Goal: Task Accomplishment & Management: Use online tool/utility

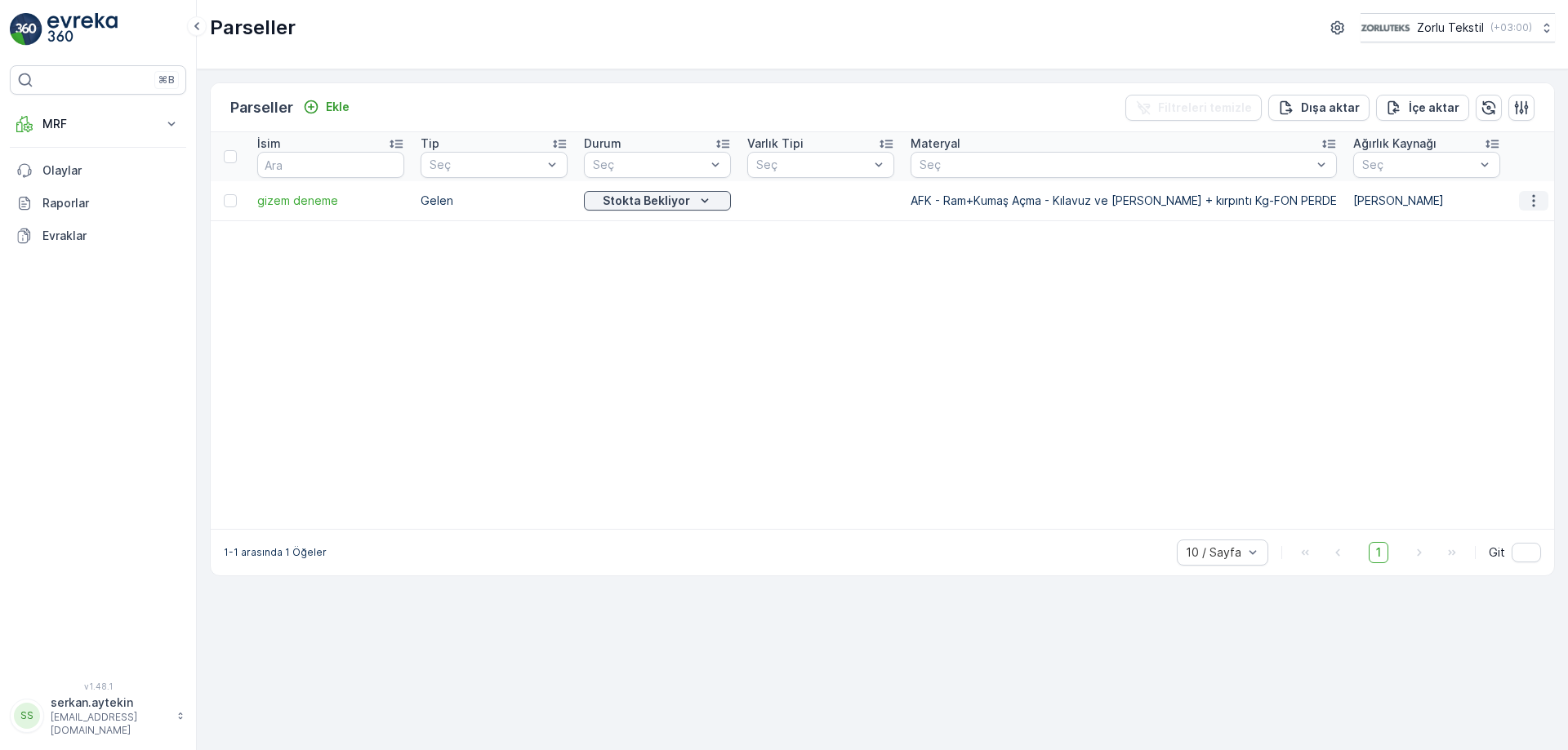
click at [1538, 202] on icon "button" at bounding box center [1534, 201] width 17 height 17
click at [78, 126] on p "MRF" at bounding box center [98, 124] width 111 height 17
click at [66, 179] on p "Gelen" at bounding box center [58, 175] width 33 height 17
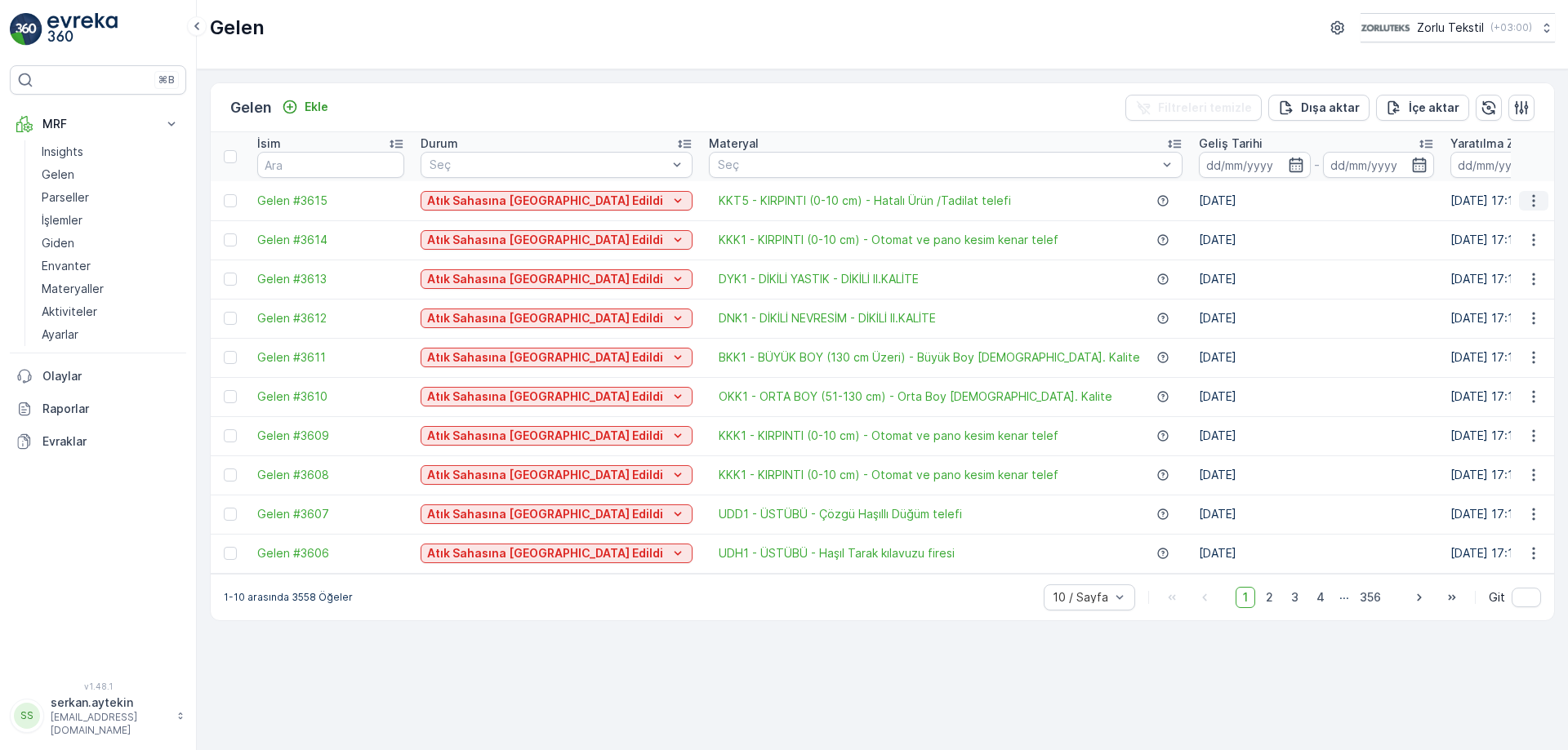
click at [1540, 201] on icon "button" at bounding box center [1534, 201] width 17 height 17
click at [1456, 321] on span "QR'ı yazdır" at bounding box center [1459, 317] width 58 height 17
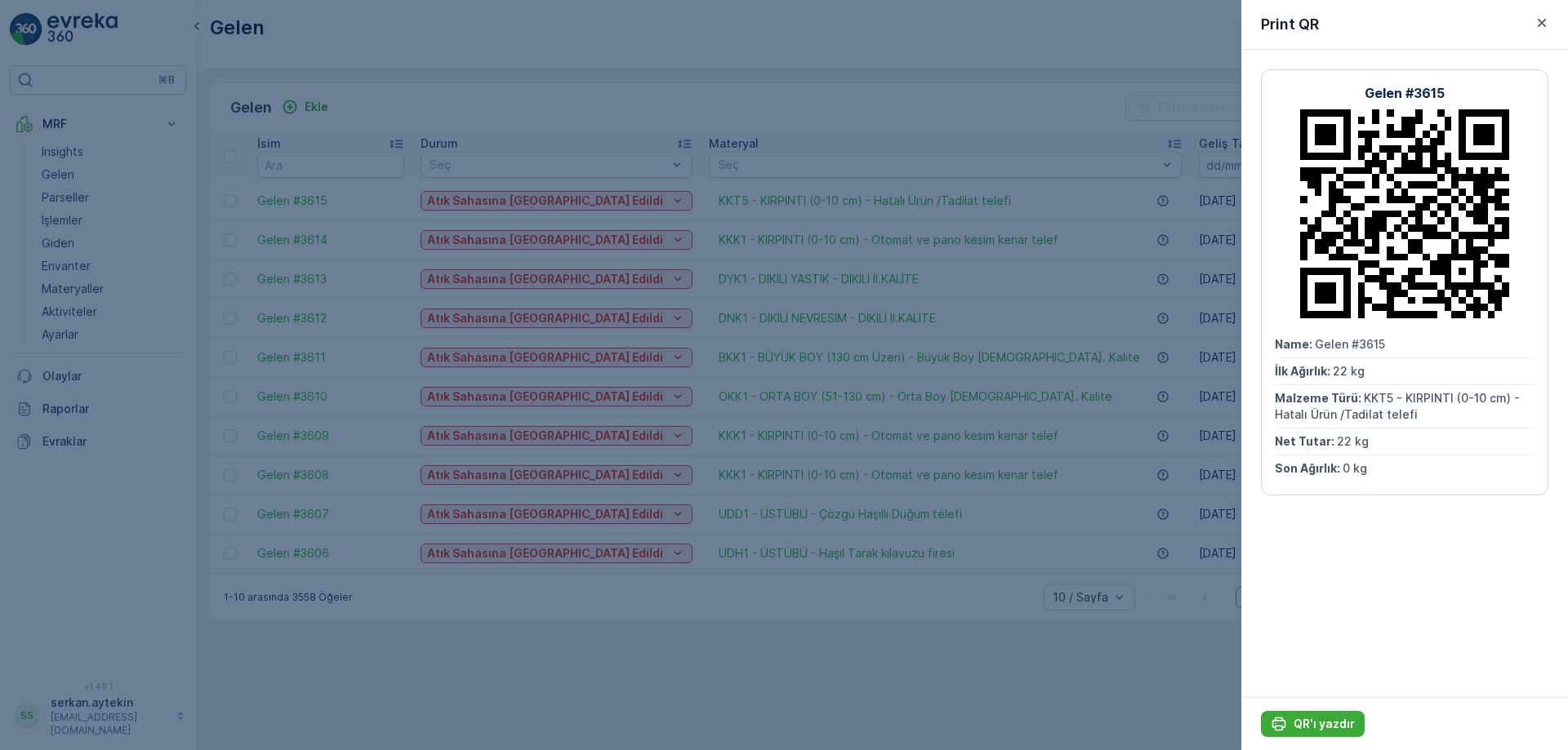
click at [1325, 706] on div "QR'ı yazdır" at bounding box center [1405, 723] width 327 height 53
click at [1330, 715] on button "QR'ı yazdır" at bounding box center [1313, 723] width 104 height 26
